Goal: Go to known website: Go to known website

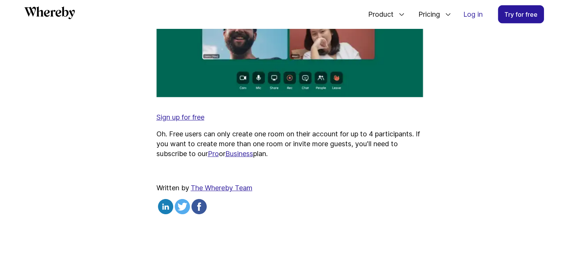
scroll to position [1697, 0]
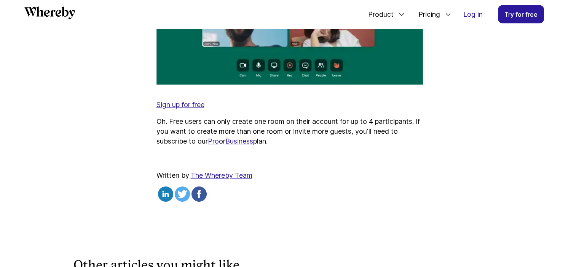
click at [217, 142] on link "Pro" at bounding box center [213, 141] width 11 height 8
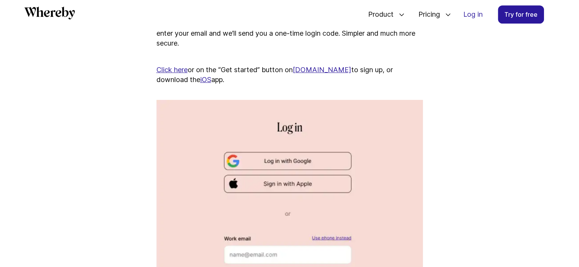
scroll to position [443, 0]
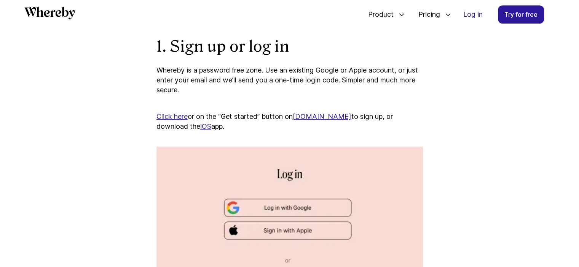
click at [175, 115] on link "Click here" at bounding box center [171, 117] width 31 height 8
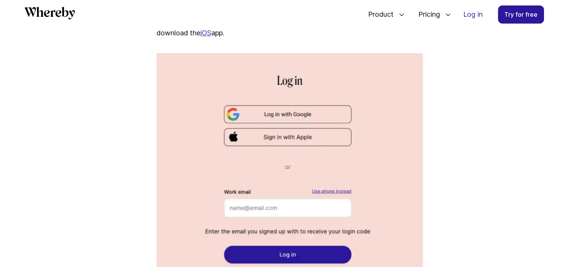
scroll to position [421, 0]
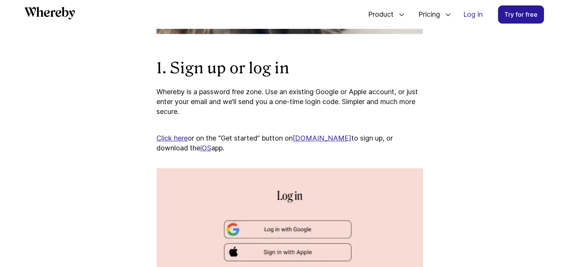
click at [318, 140] on link "[DOMAIN_NAME]" at bounding box center [322, 138] width 59 height 8
